Goal: Task Accomplishment & Management: Use online tool/utility

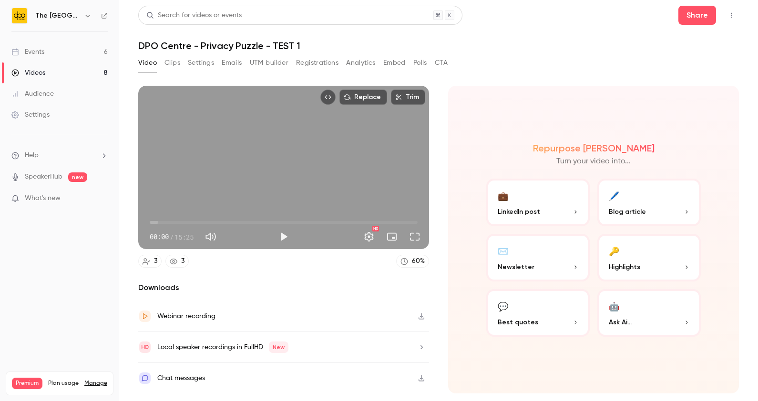
click at [64, 53] on link "Events 6" at bounding box center [59, 51] width 119 height 21
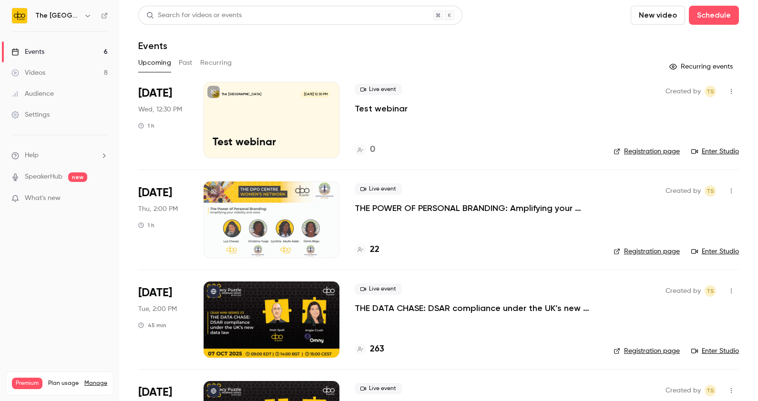
click at [382, 112] on p "Test webinar" at bounding box center [381, 108] width 53 height 11
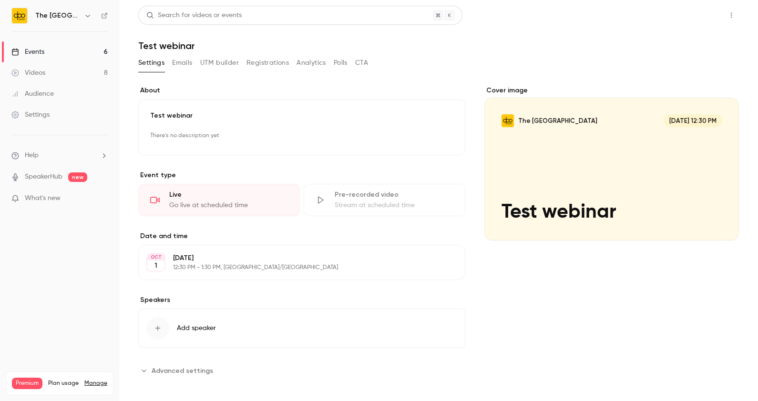
click at [679, 19] on button "Share" at bounding box center [698, 15] width 38 height 19
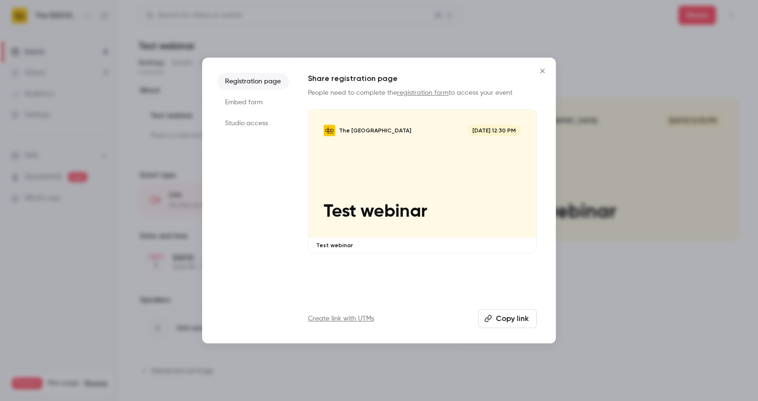
click at [246, 124] on li "Studio access" at bounding box center [253, 123] width 72 height 17
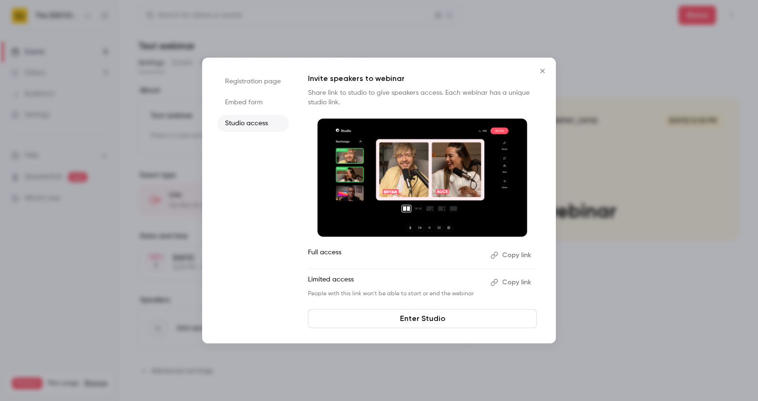
click at [504, 260] on button "Copy link" at bounding box center [512, 255] width 50 height 15
click at [422, 319] on link "Enter Studio" at bounding box center [422, 318] width 229 height 19
